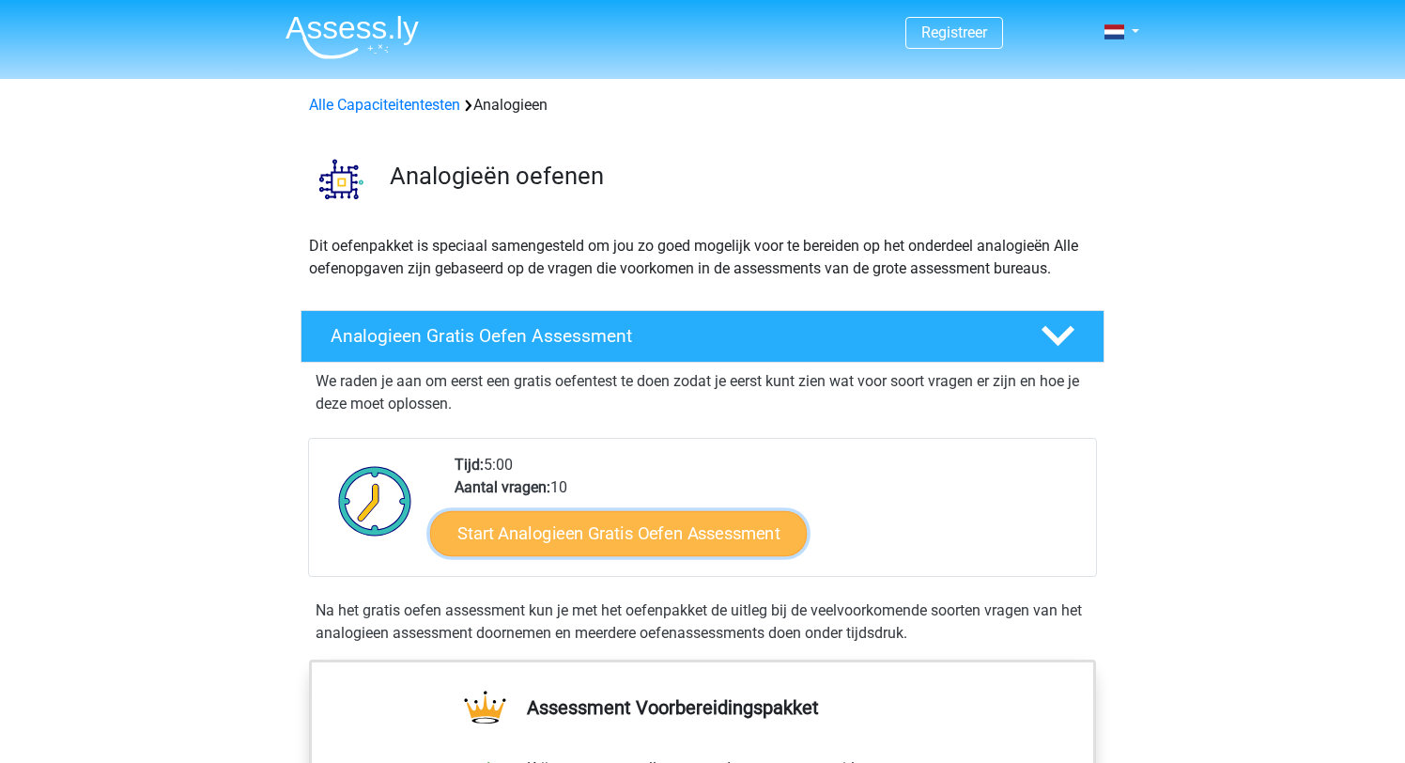
click at [498, 528] on link "Start Analogieen Gratis Oefen Assessment" at bounding box center [618, 532] width 377 height 45
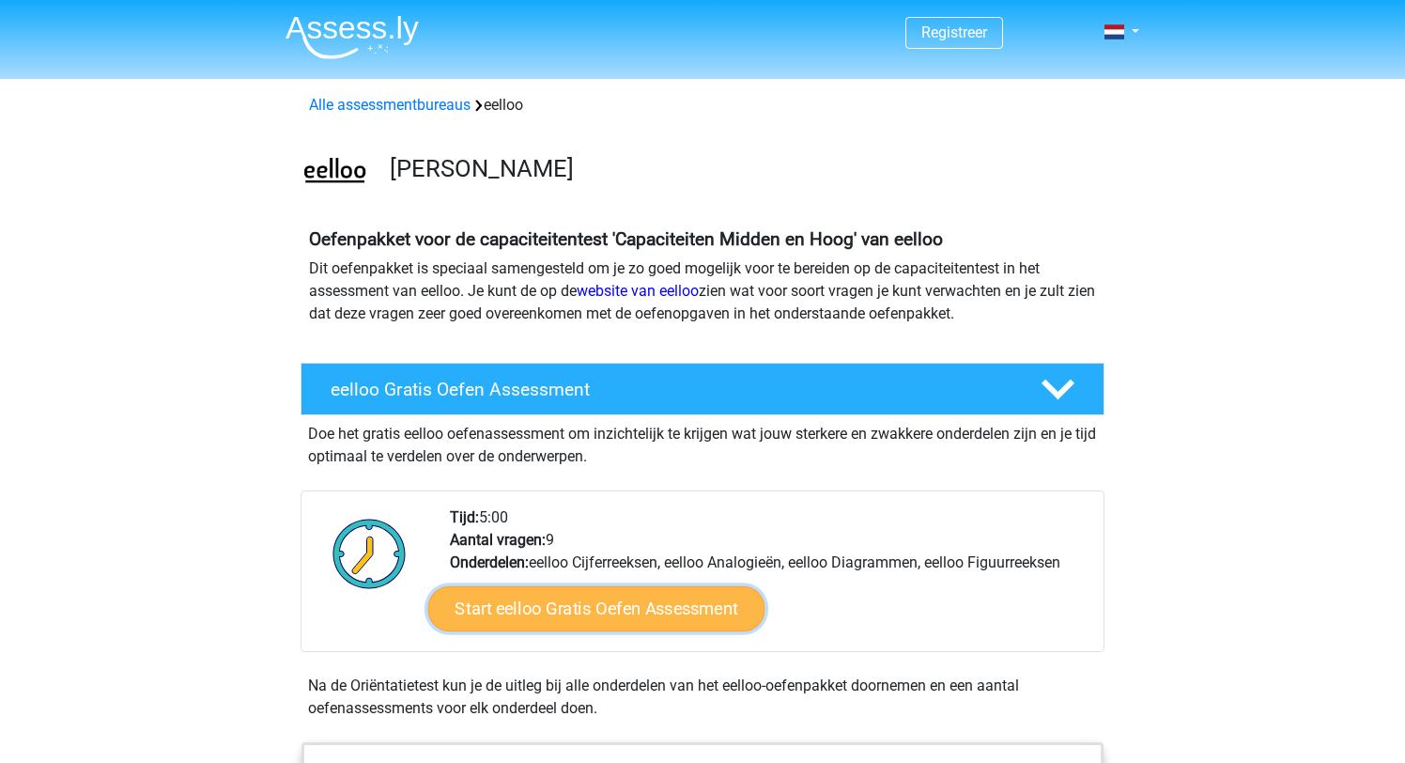
click at [550, 607] on link "Start eelloo Gratis Oefen Assessment" at bounding box center [596, 608] width 337 height 45
